Goal: Transaction & Acquisition: Book appointment/travel/reservation

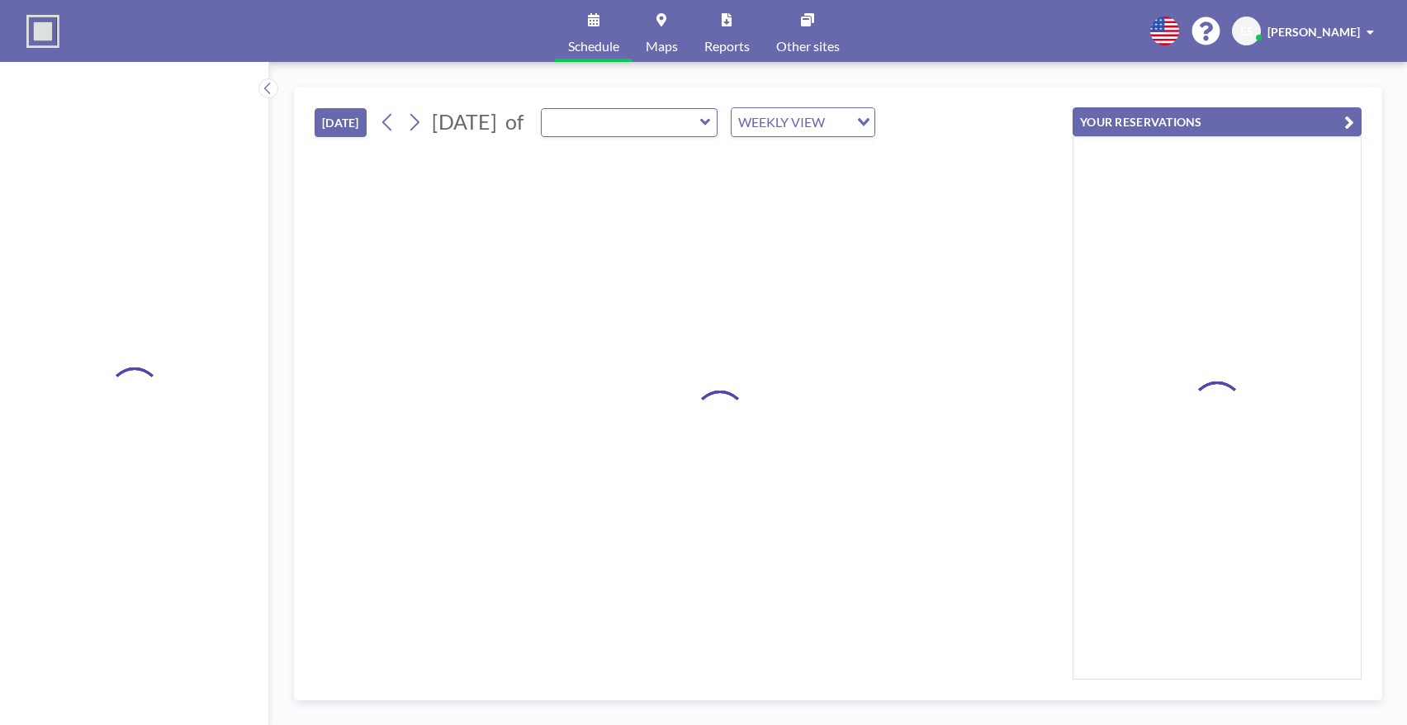
type input "Besprechungsraum"
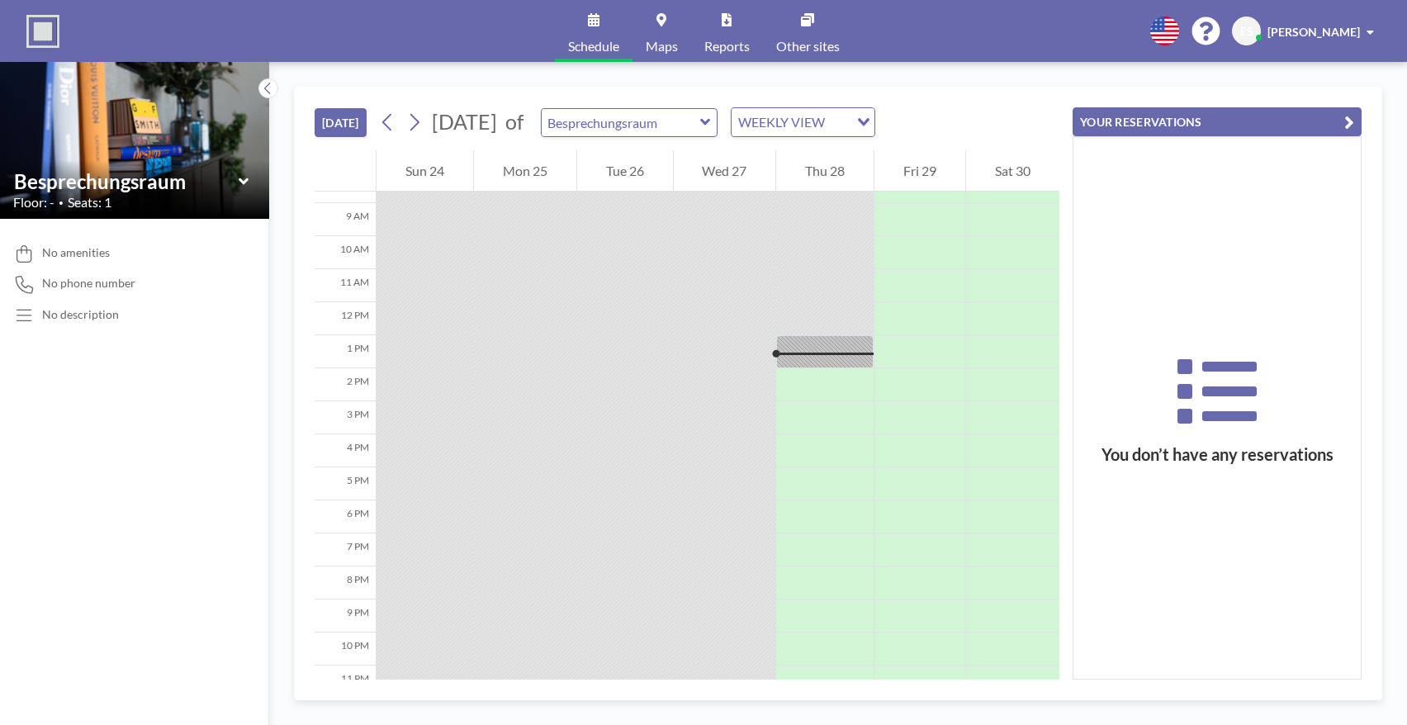
scroll to position [305, 0]
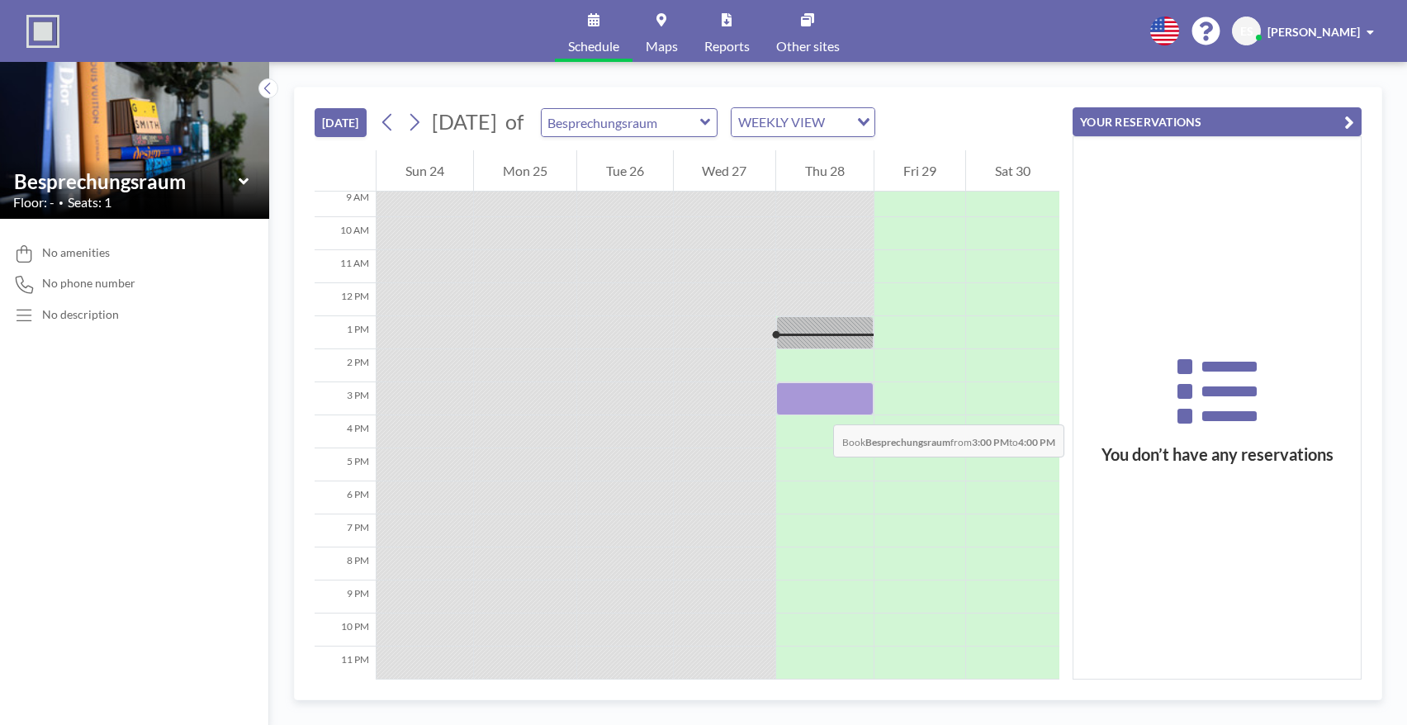
click at [816, 408] on div at bounding box center [824, 398] width 97 height 33
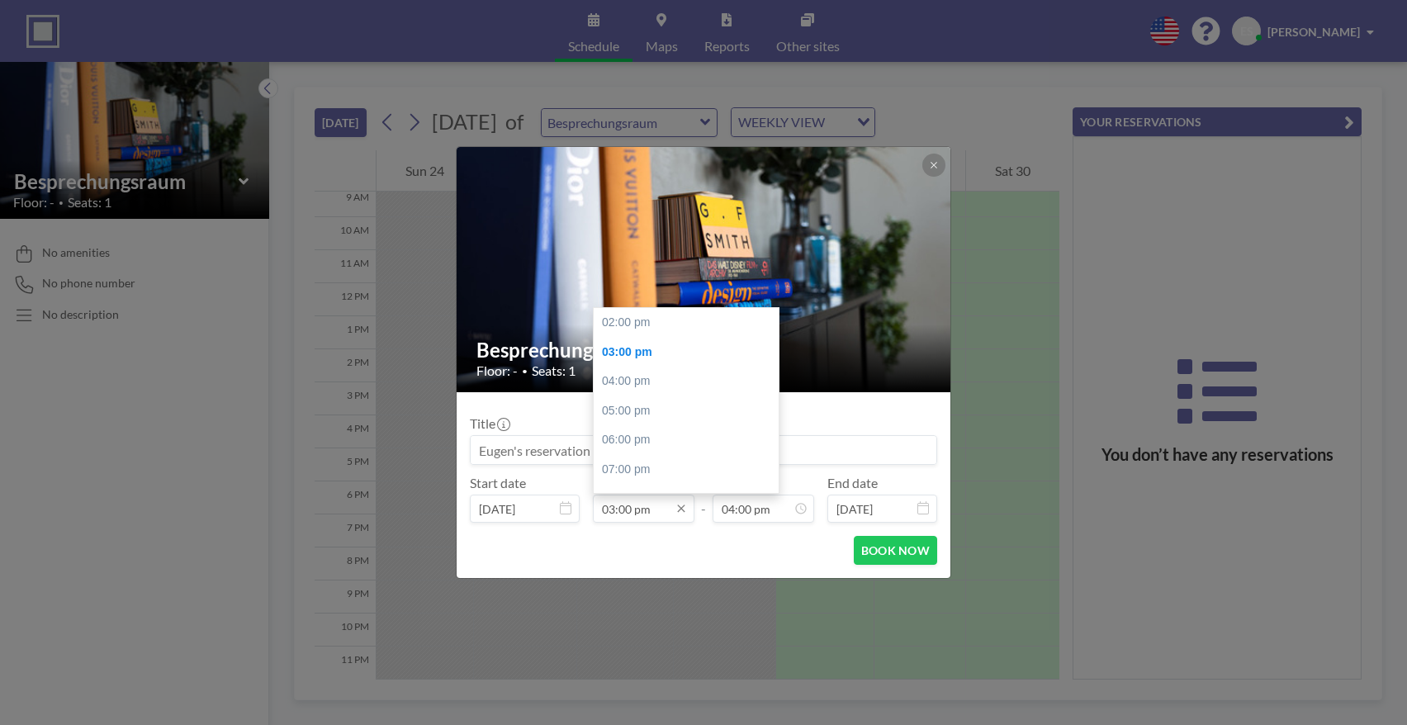
scroll to position [30, 0]
click at [625, 510] on input "03:00 pm" at bounding box center [644, 508] width 102 height 28
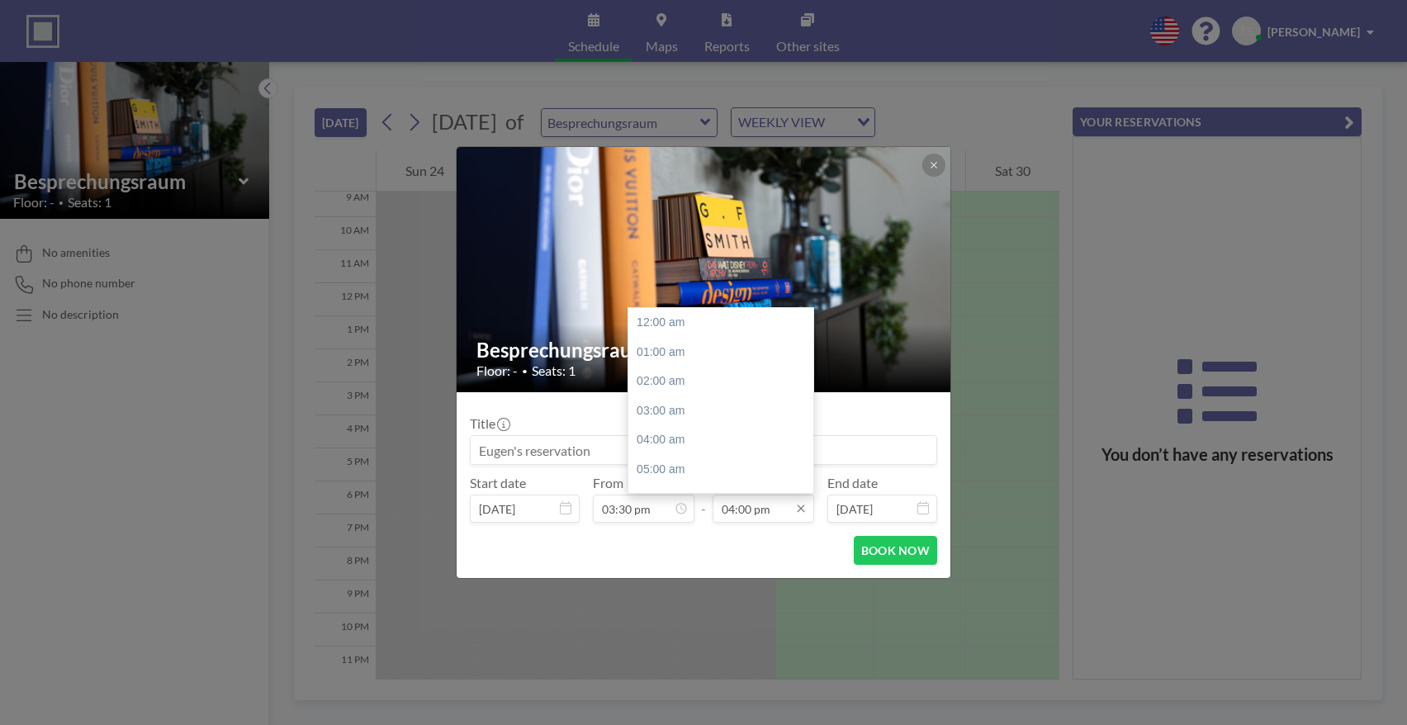
scroll to position [471, 0]
type input "03:30 pm"
click at [735, 510] on input "04:00 pm" at bounding box center [763, 508] width 102 height 28
click at [729, 513] on input "04:00 pm" at bounding box center [763, 508] width 102 height 28
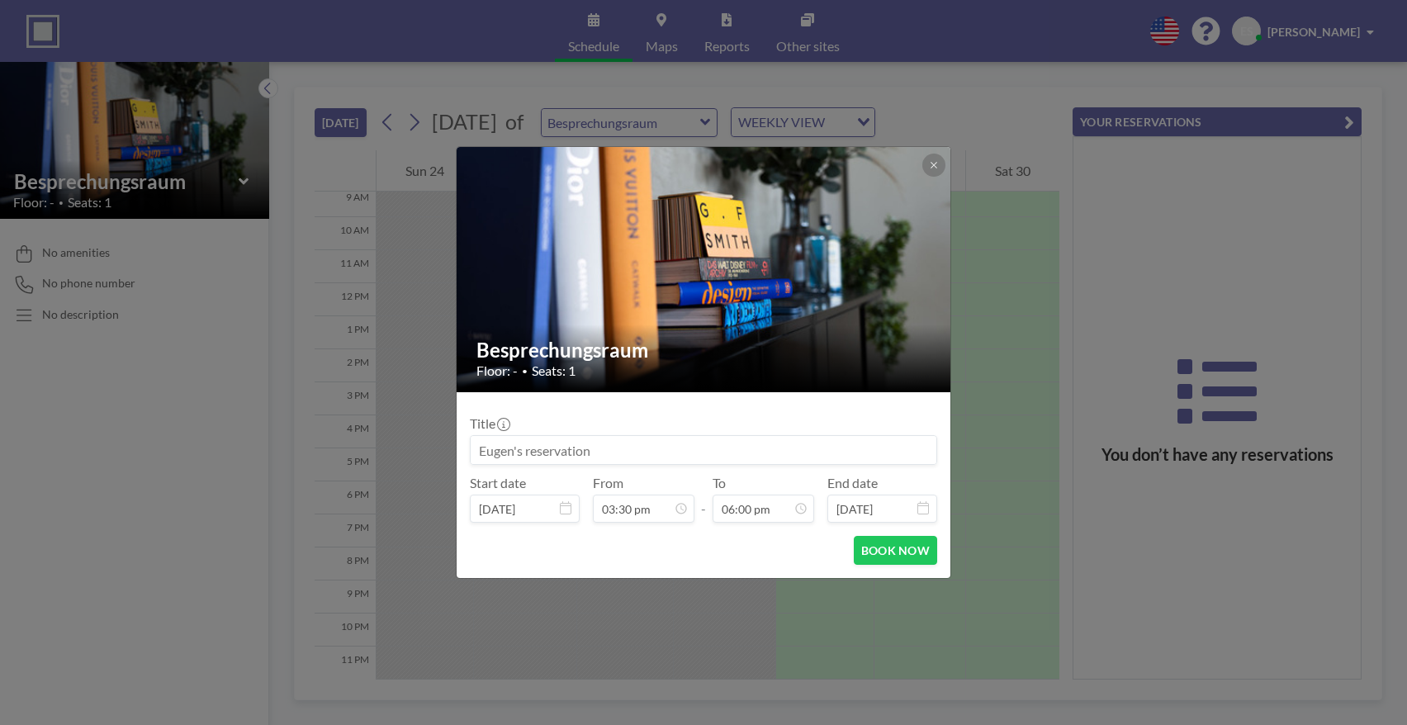
type input "06:00 pm"
drag, startPoint x: 753, startPoint y: 538, endPoint x: 805, endPoint y: 546, distance: 52.5
click at [753, 538] on div "BOOK NOW" at bounding box center [703, 550] width 467 height 29
click at [866, 553] on button "BOOK NOW" at bounding box center [895, 550] width 83 height 29
